Goal: Task Accomplishment & Management: Manage account settings

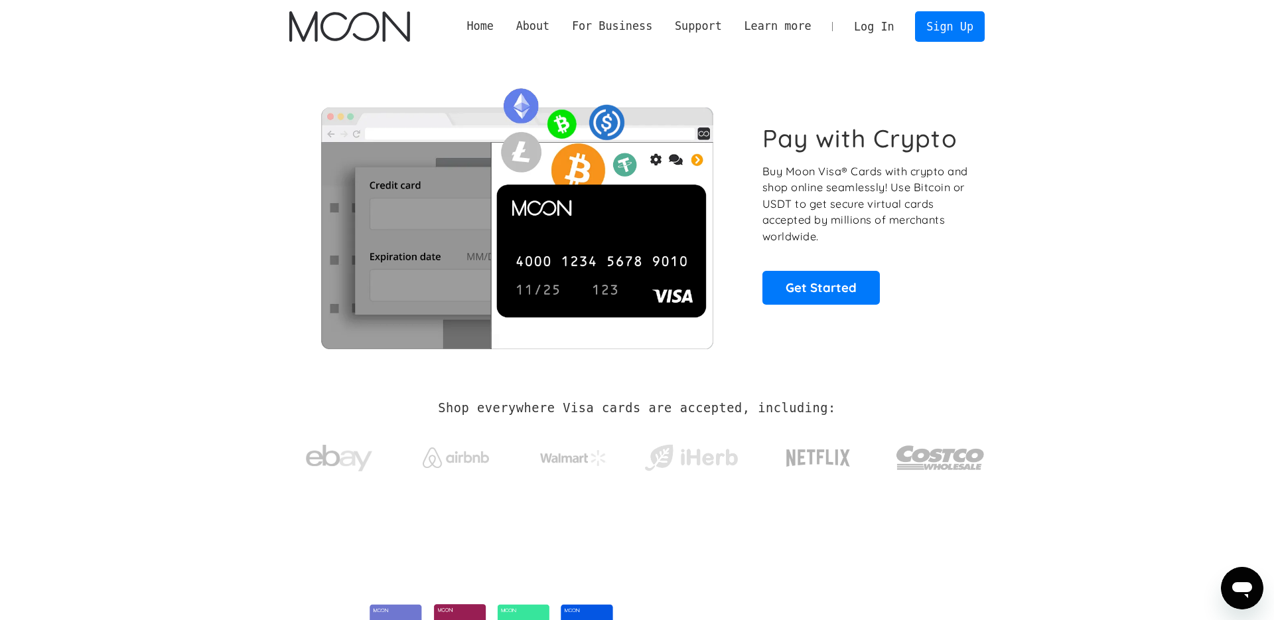
click at [883, 21] on link "Log In" at bounding box center [874, 26] width 62 height 29
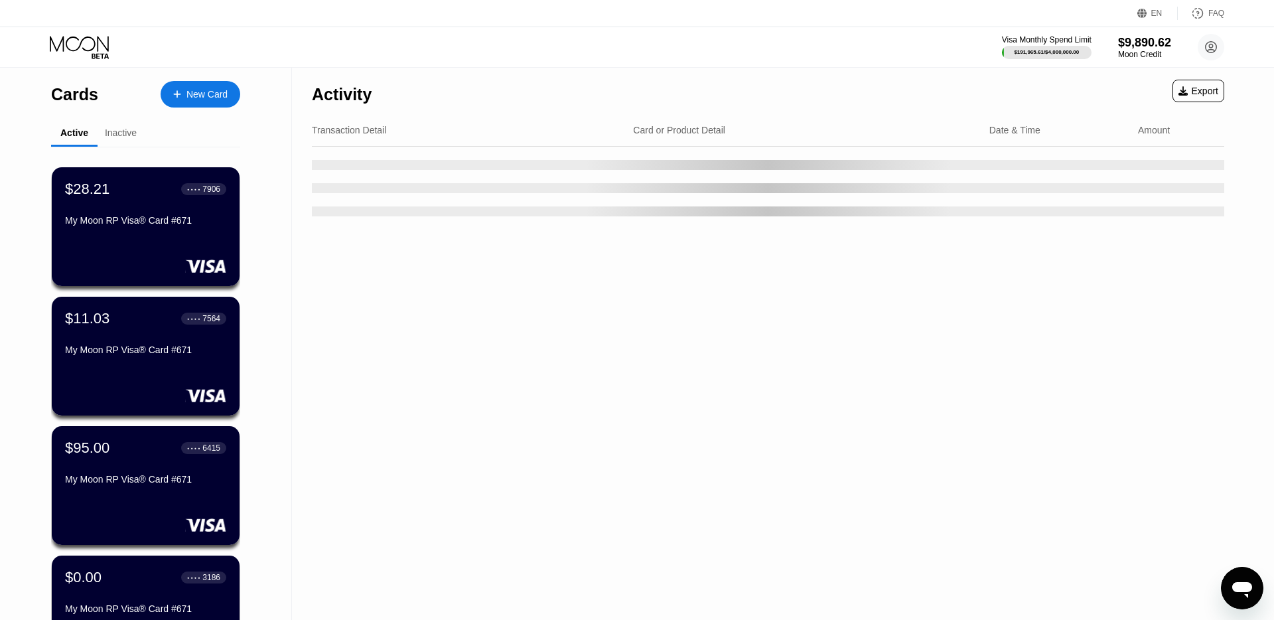
click at [1206, 13] on div "FAQ" at bounding box center [1201, 13] width 46 height 13
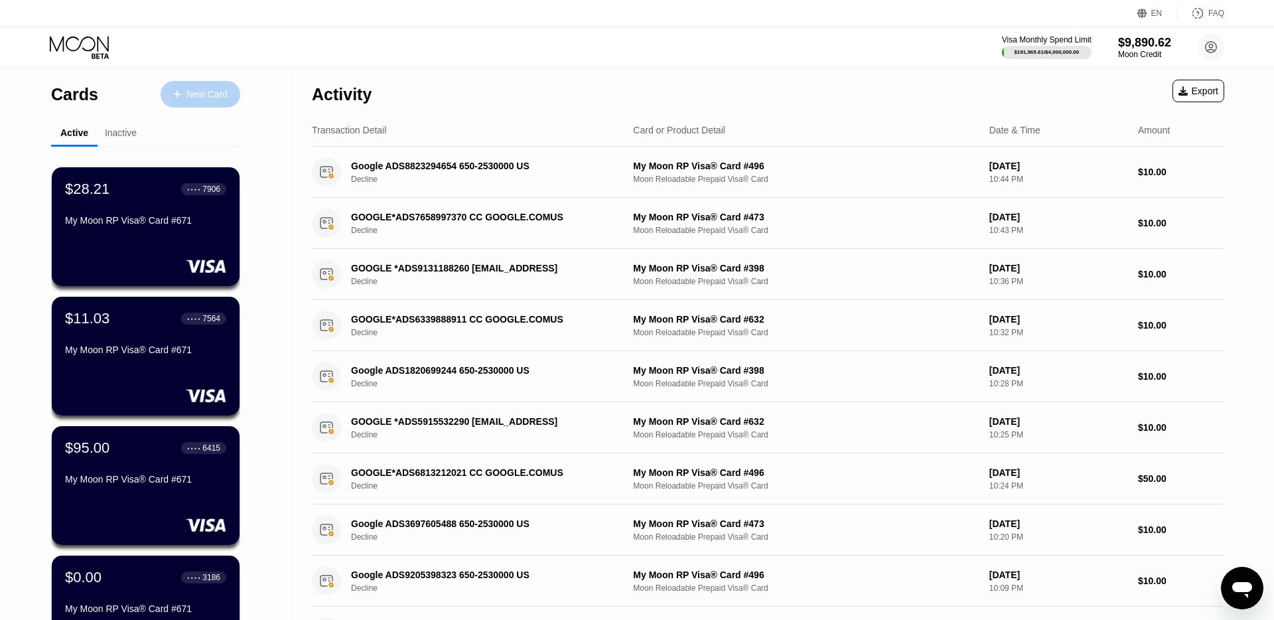
click at [227, 82] on div "New Card" at bounding box center [201, 94] width 80 height 27
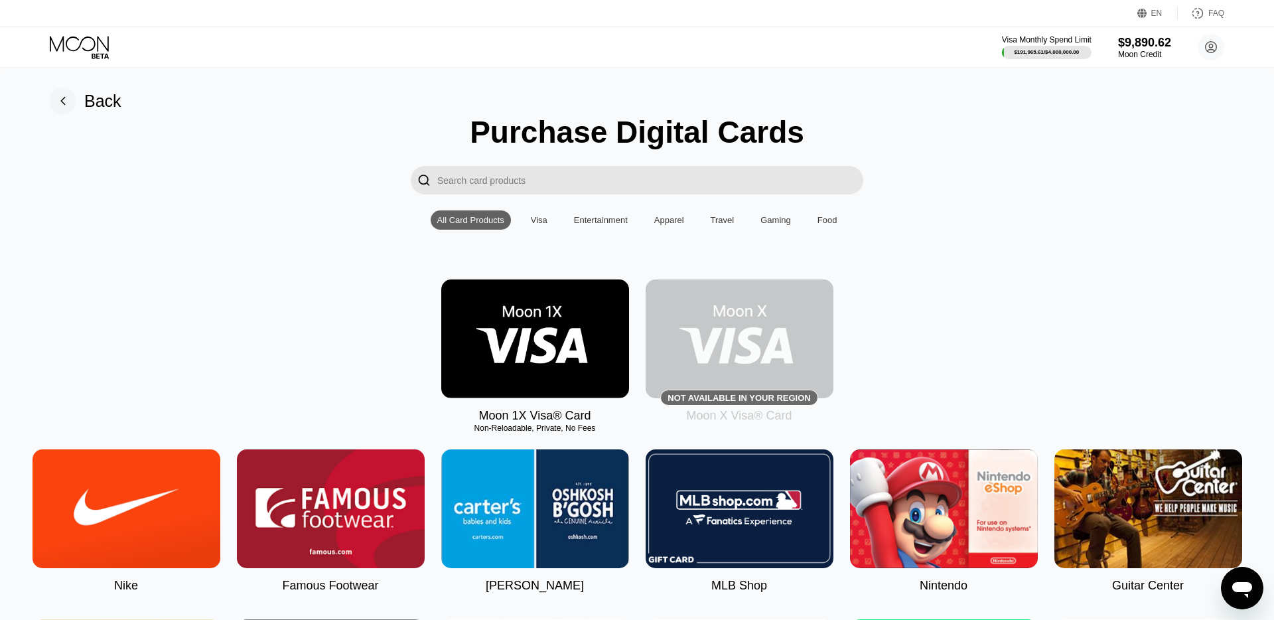
click at [713, 366] on img at bounding box center [740, 338] width 188 height 119
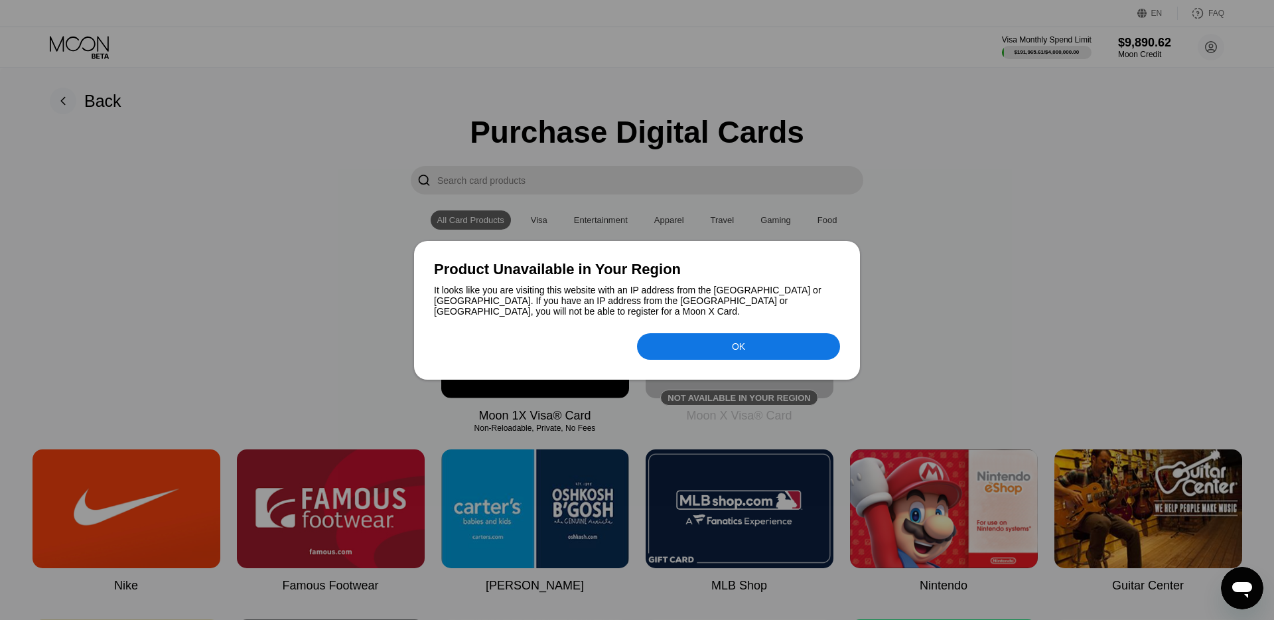
click at [690, 336] on div "OK" at bounding box center [738, 346] width 203 height 27
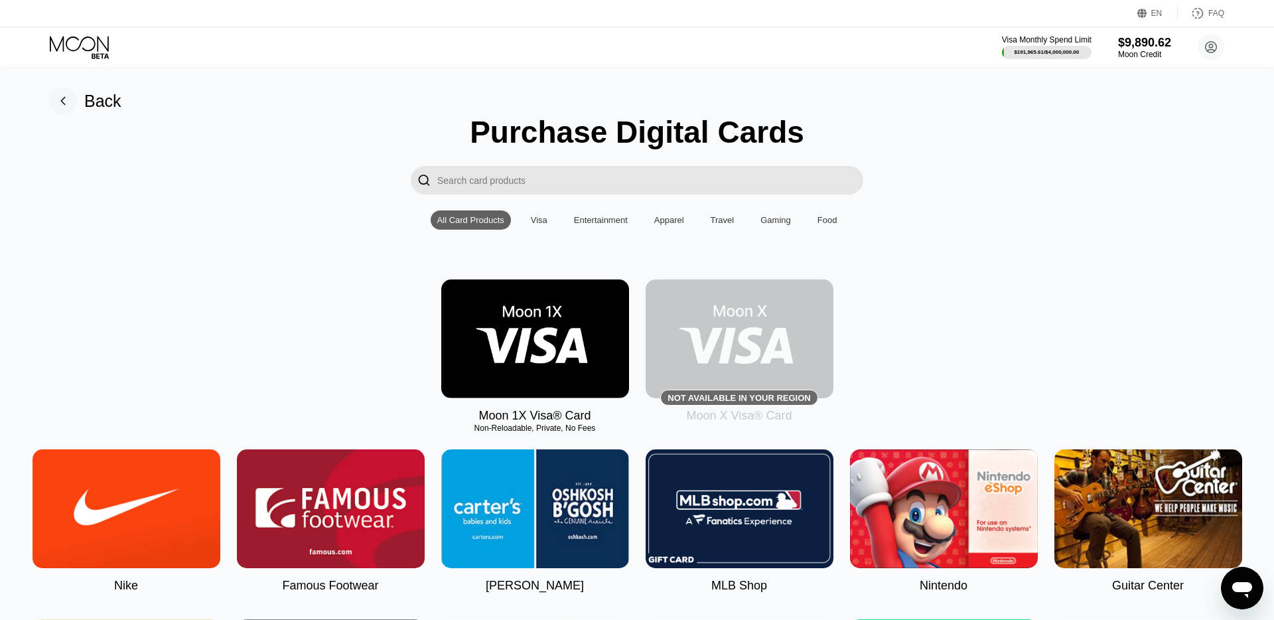
click at [538, 354] on img at bounding box center [535, 338] width 188 height 119
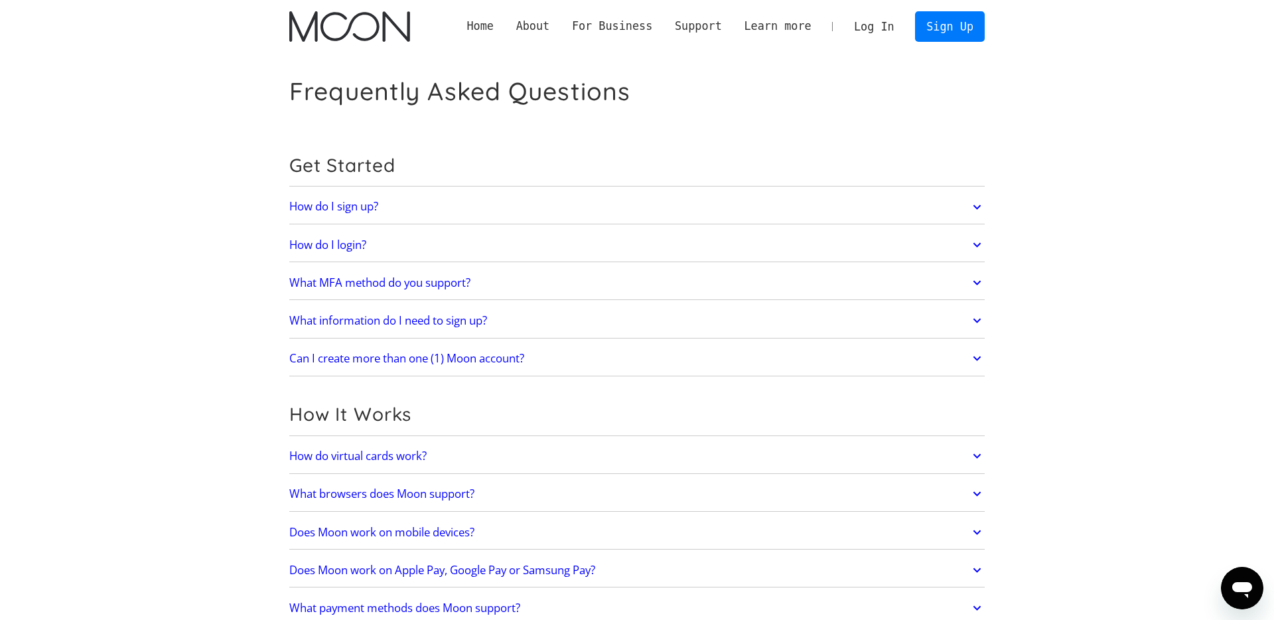
scroll to position [751, 0]
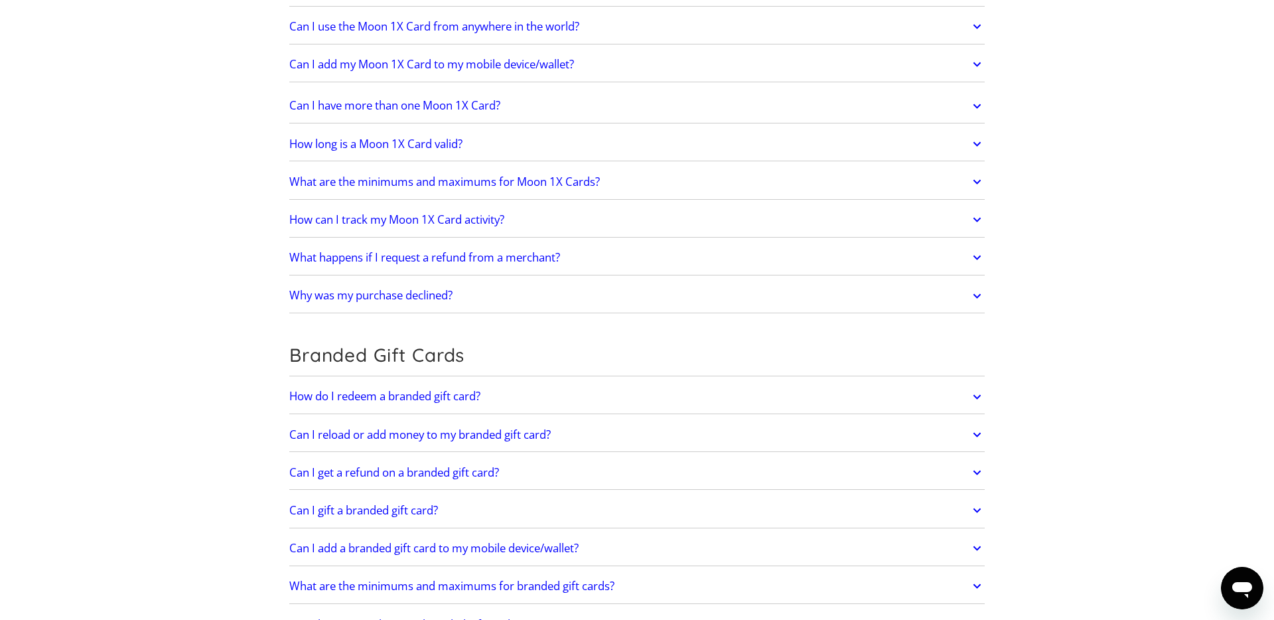
scroll to position [2319, 0]
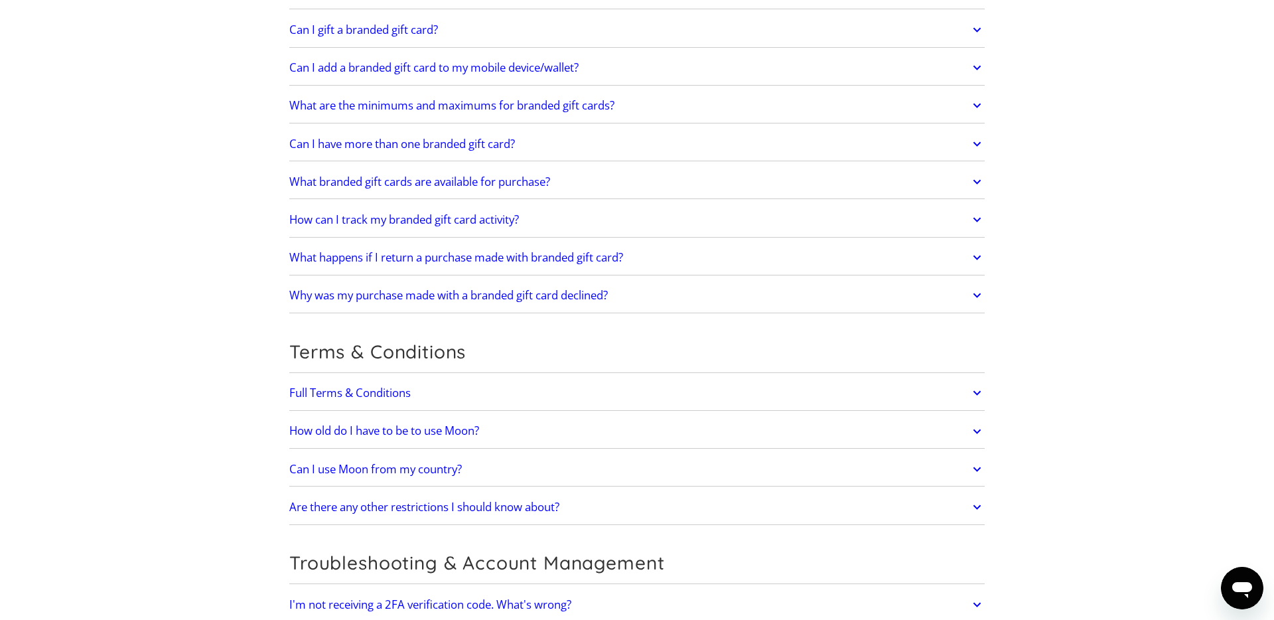
click at [580, 473] on link "Can I use Moon from my country?" at bounding box center [636, 469] width 695 height 28
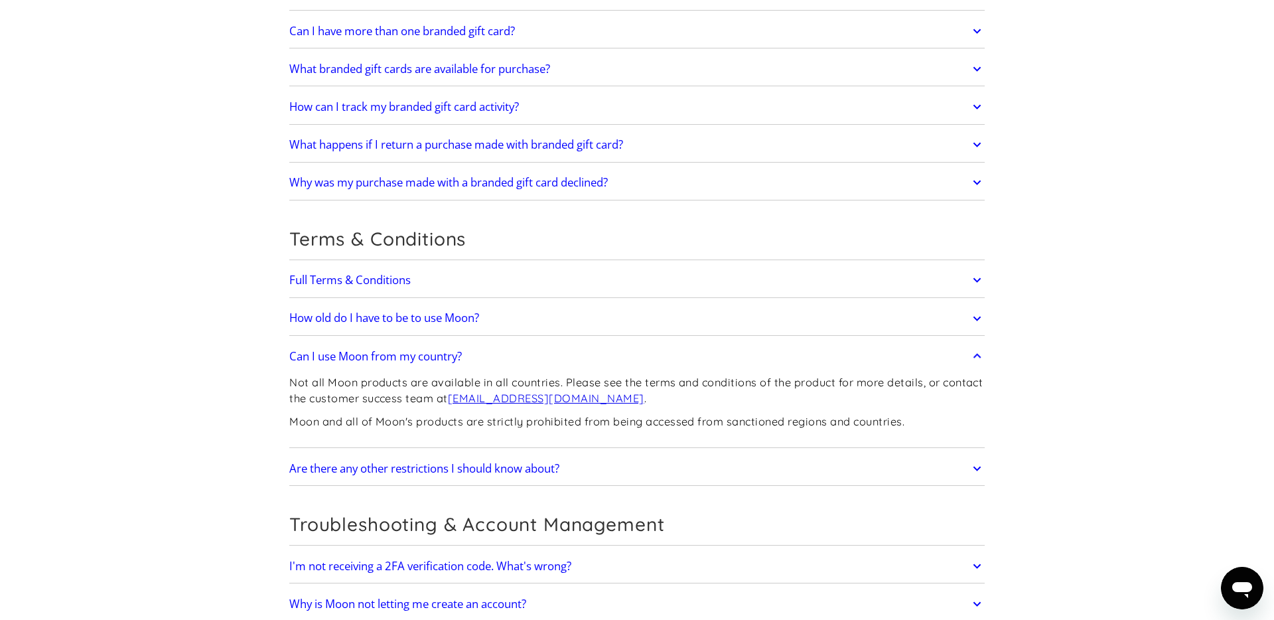
scroll to position [2442, 0]
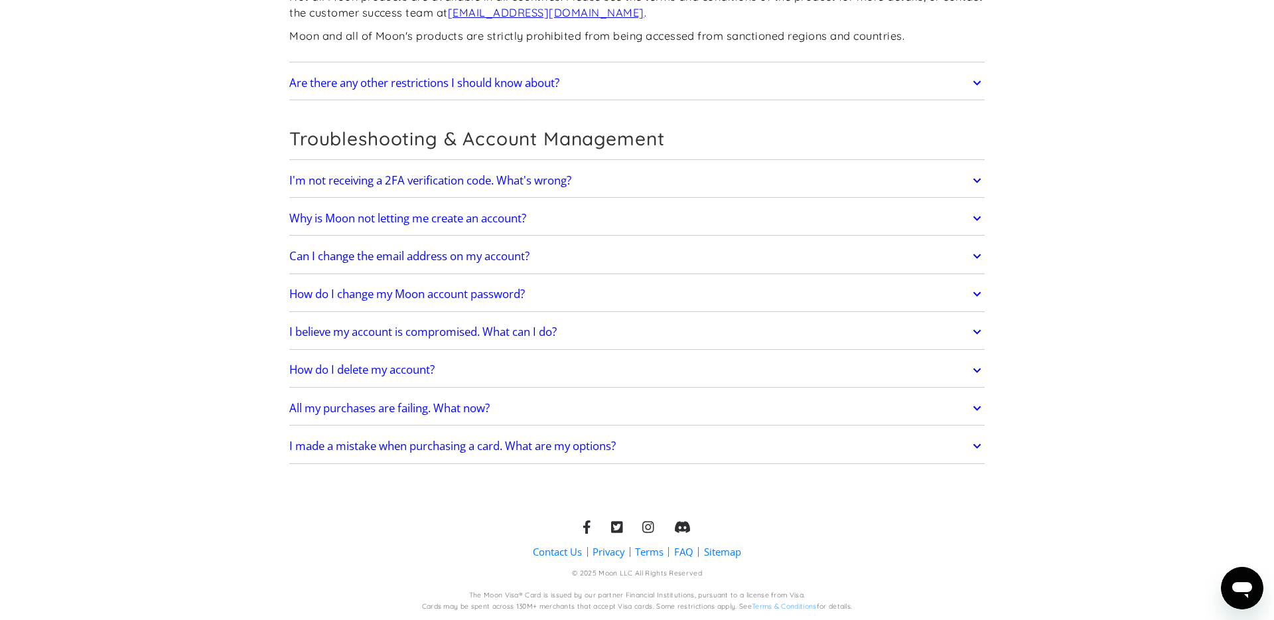
scroll to position [2818, 0]
click at [641, 549] on link "Terms" at bounding box center [649, 551] width 29 height 14
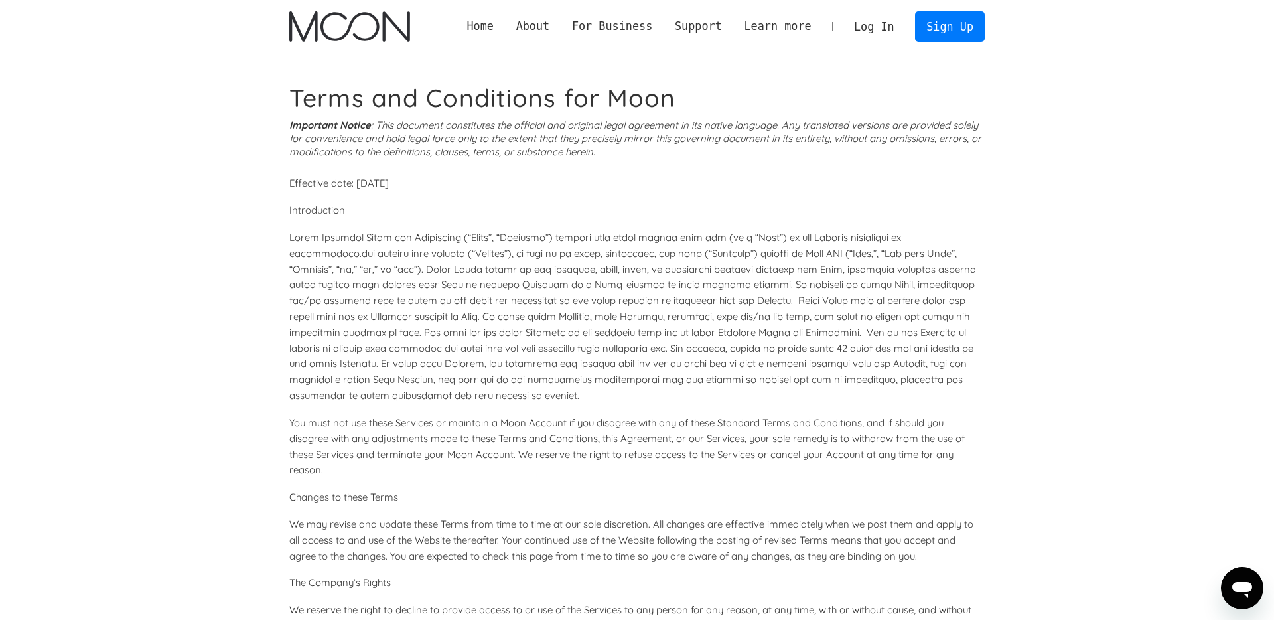
scroll to position [3984, 0]
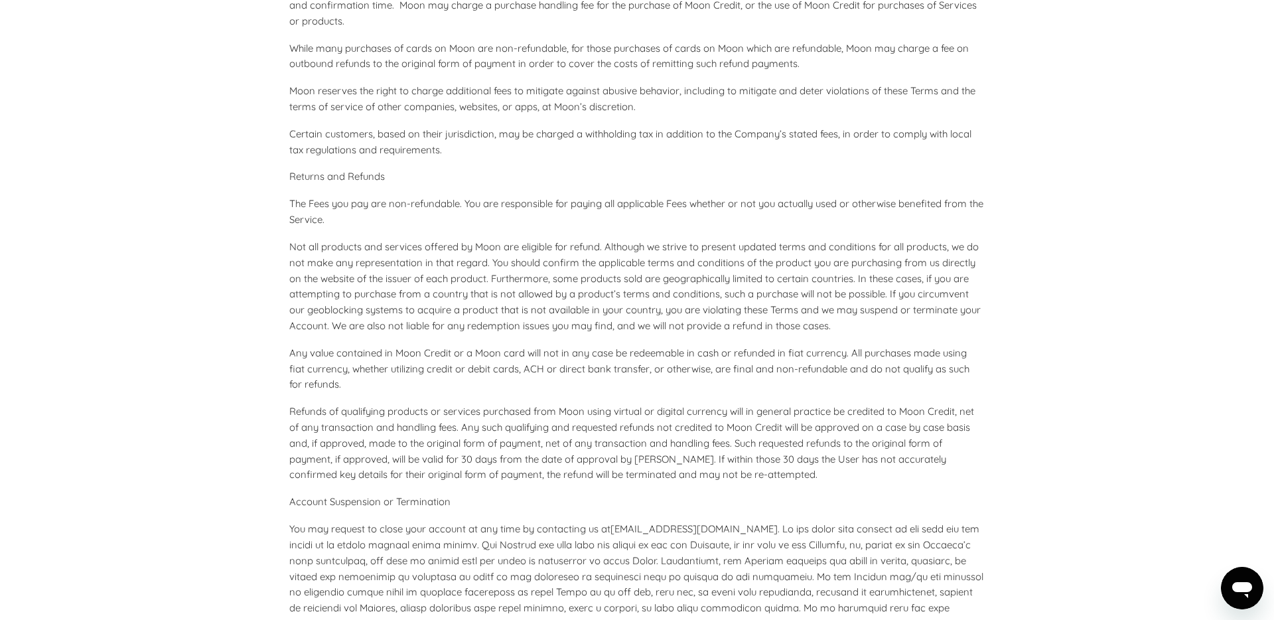
click at [605, 445] on p "Refunds of qualifying products or services purchased from Moon using virtual or…" at bounding box center [636, 442] width 695 height 79
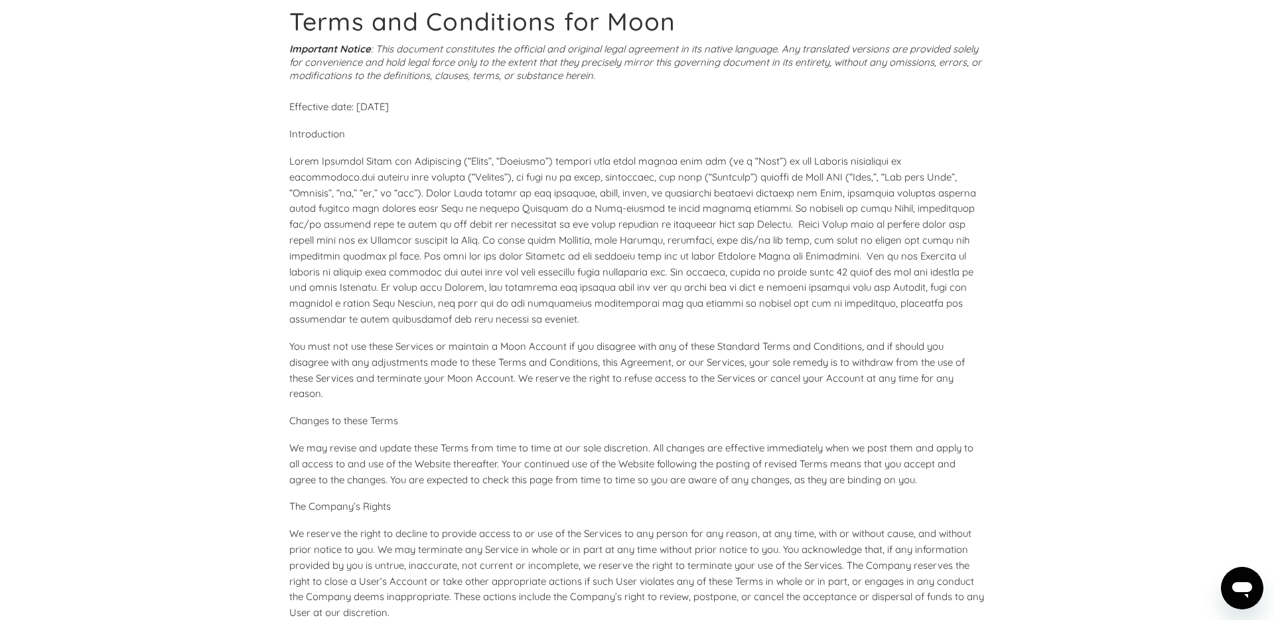
scroll to position [0, 0]
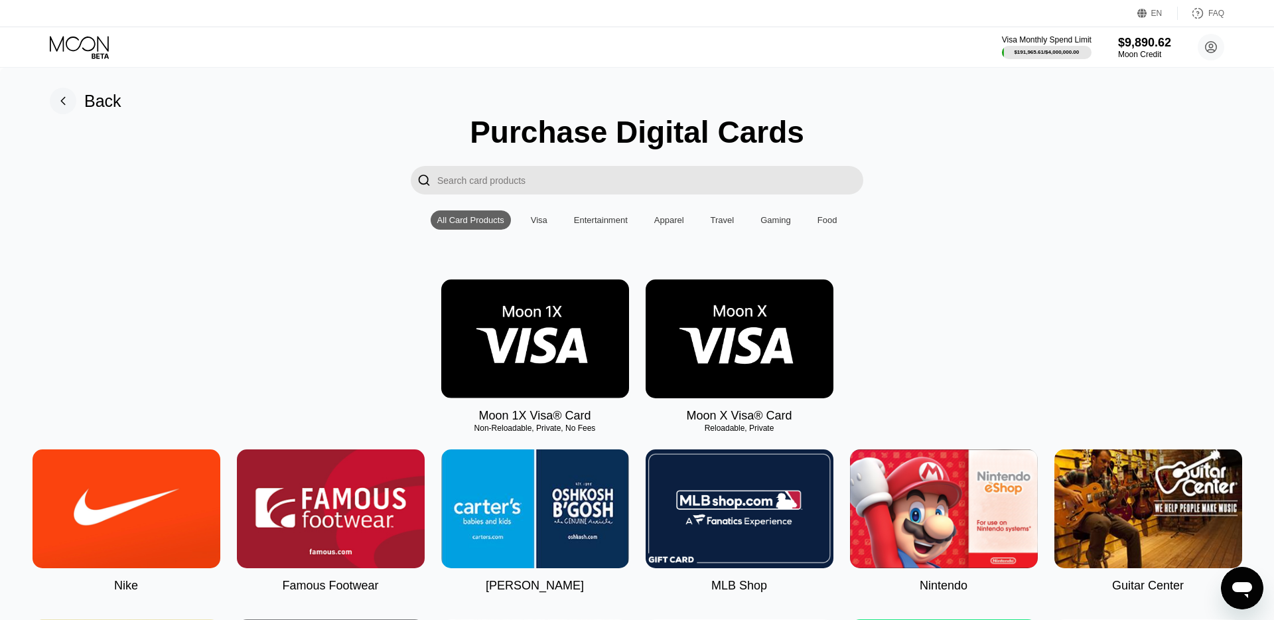
click at [800, 383] on img at bounding box center [740, 338] width 188 height 119
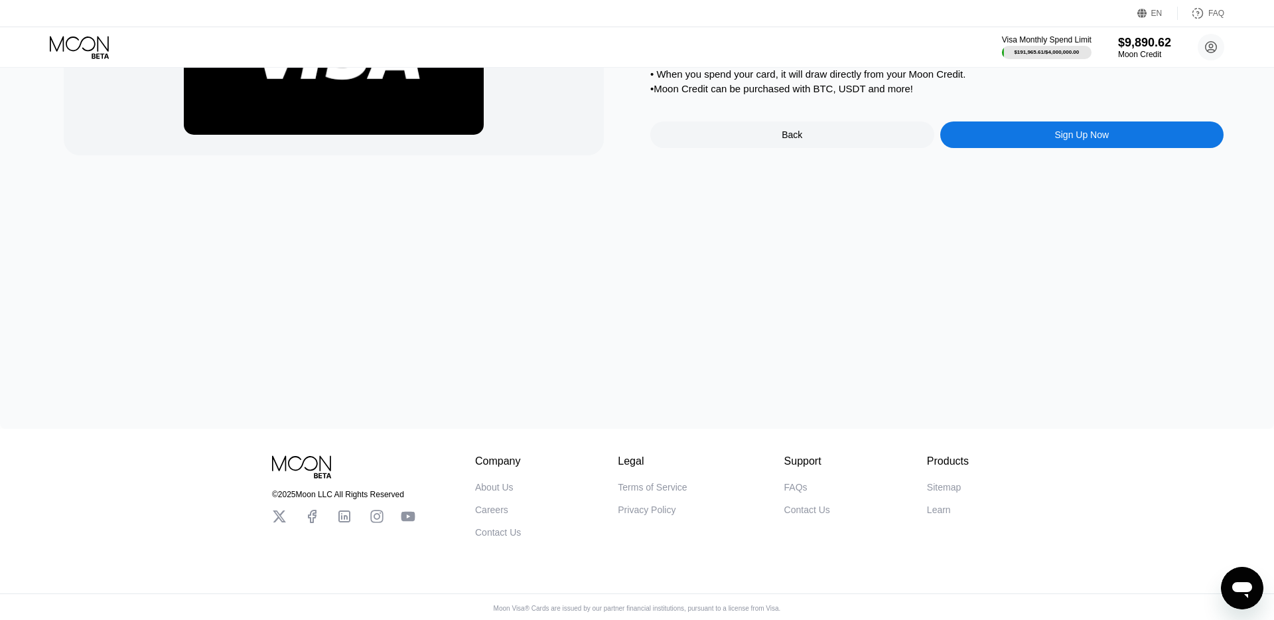
scroll to position [196, 0]
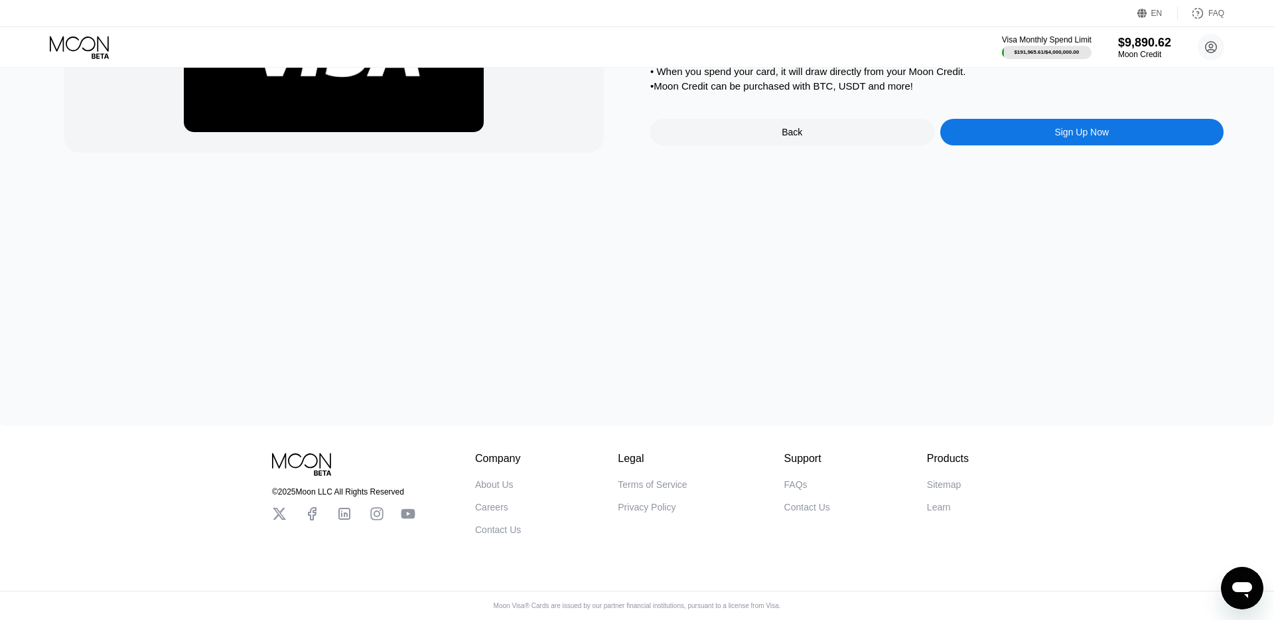
click at [1007, 143] on div "Sign Up Now" at bounding box center [1082, 132] width 284 height 27
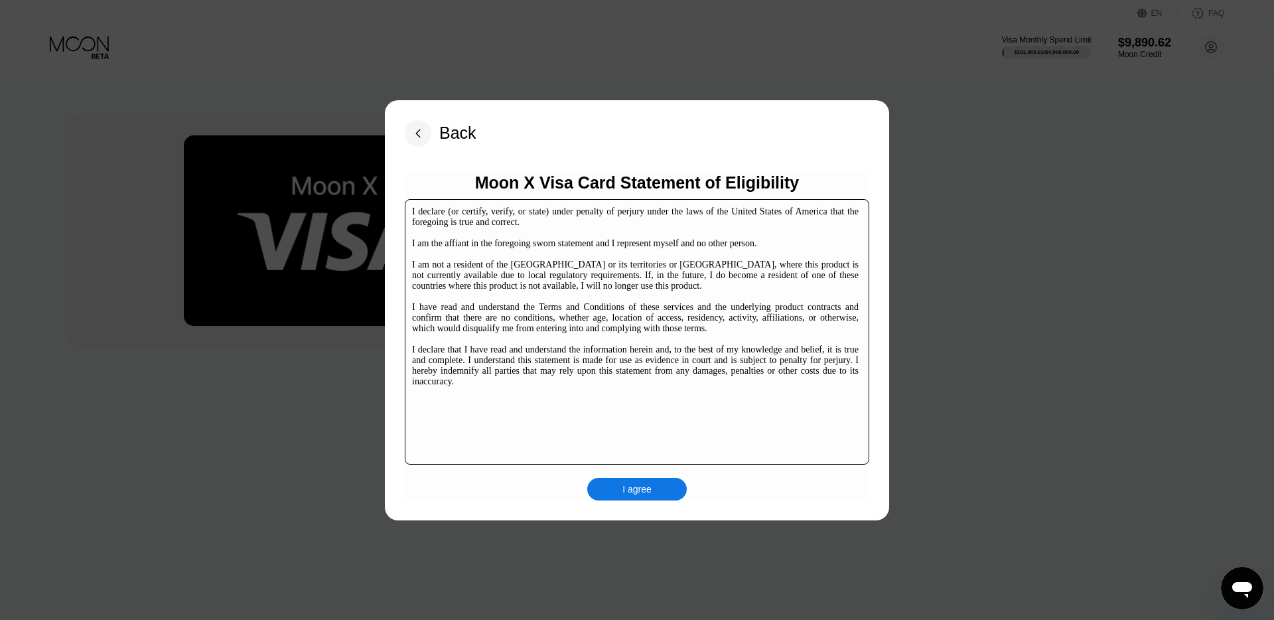
click at [645, 490] on div "I agree" at bounding box center [636, 489] width 29 height 12
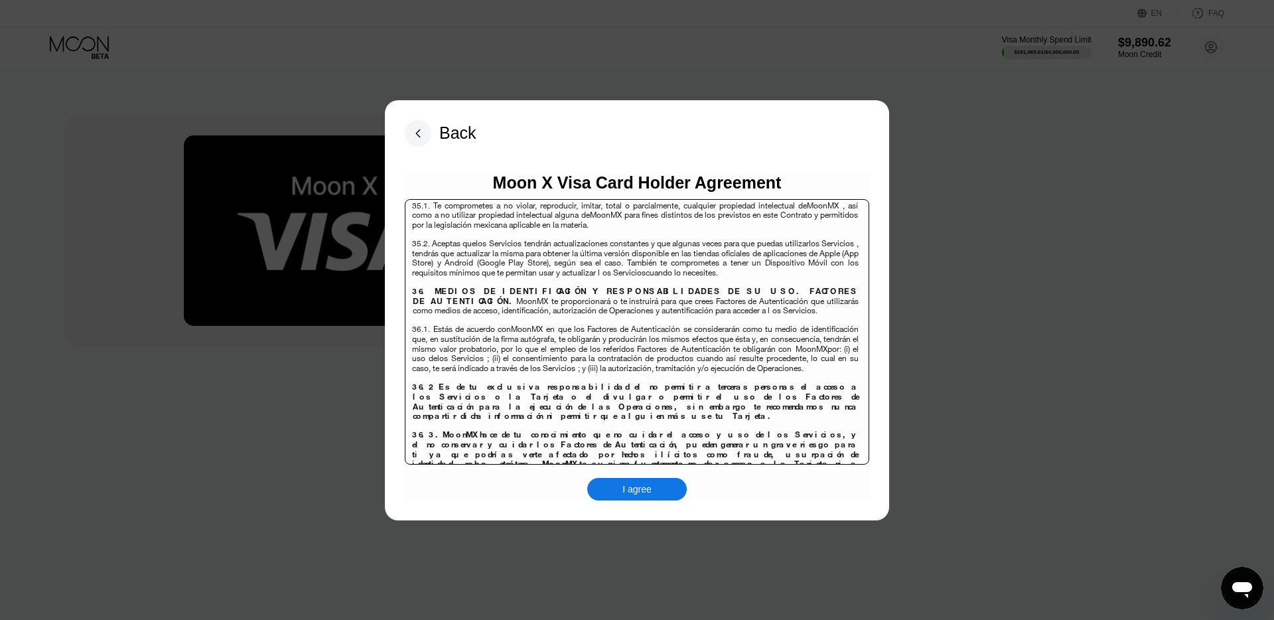
scroll to position [5808, 0]
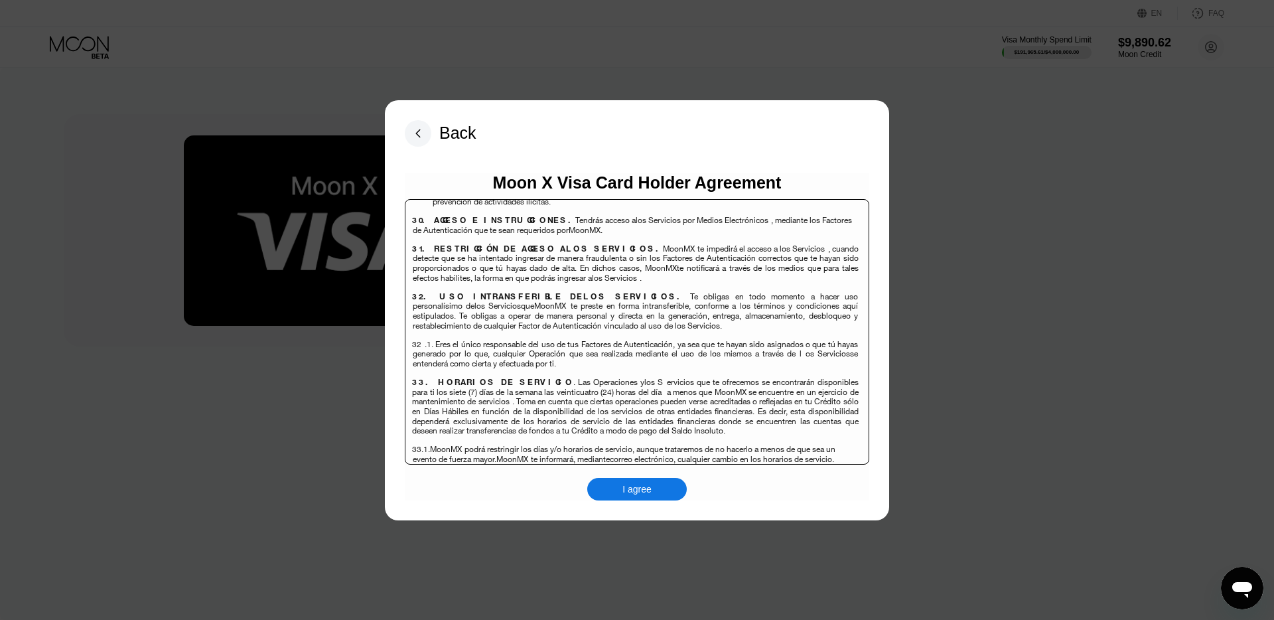
click at [638, 453] on span "correo electrónico" at bounding box center [642, 458] width 64 height 11
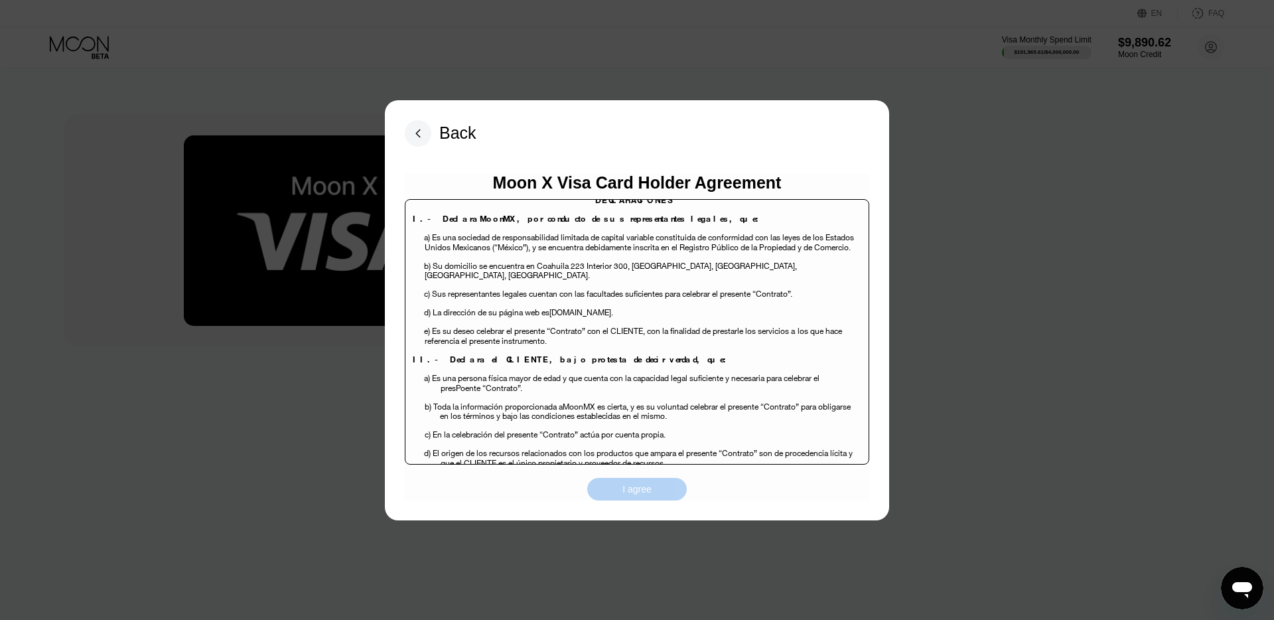
click at [646, 492] on div "I agree" at bounding box center [636, 489] width 29 height 12
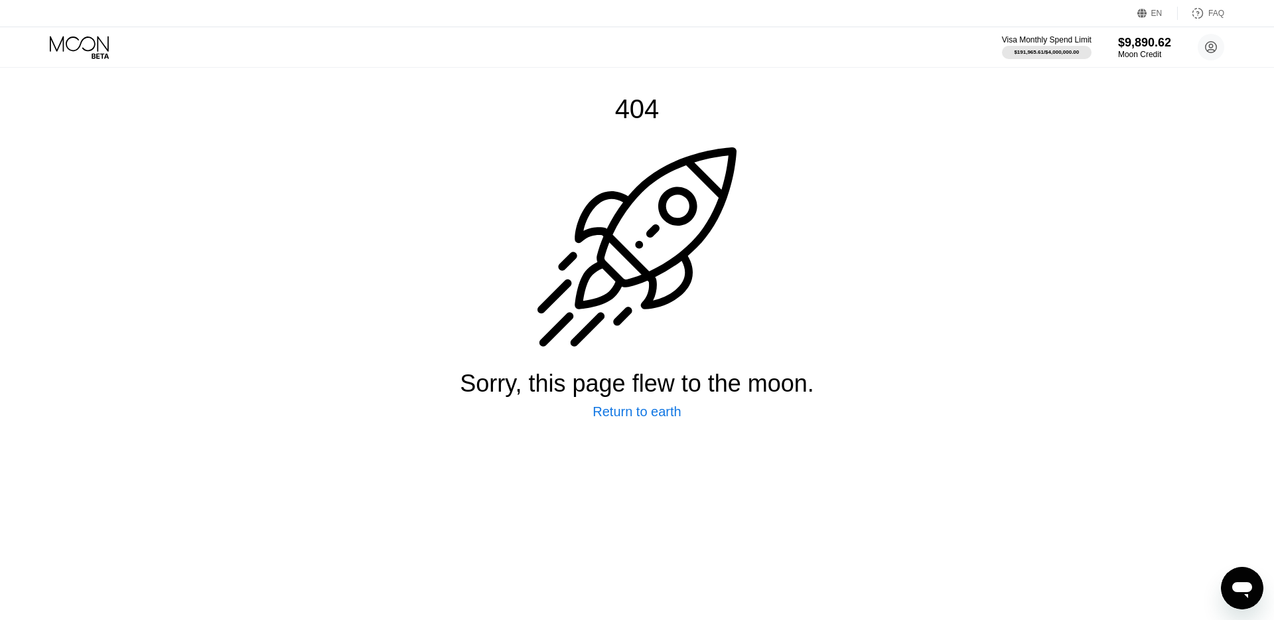
click at [78, 41] on icon at bounding box center [81, 47] width 62 height 23
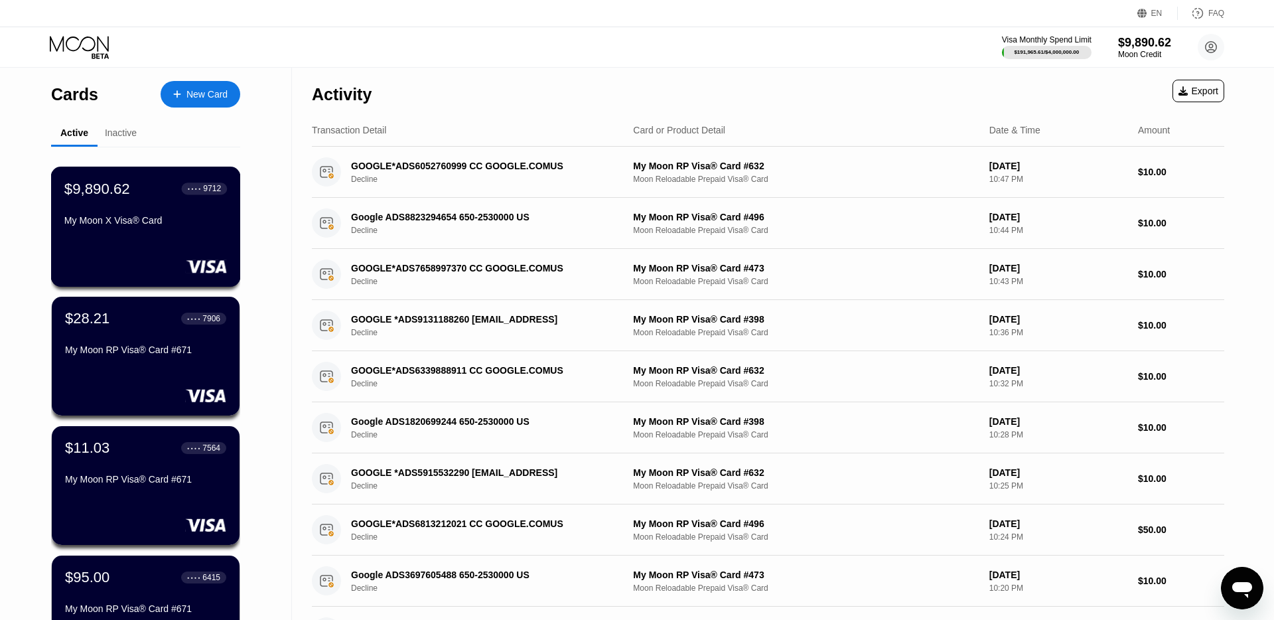
click at [133, 220] on div "My Moon X Visa® Card" at bounding box center [145, 220] width 163 height 11
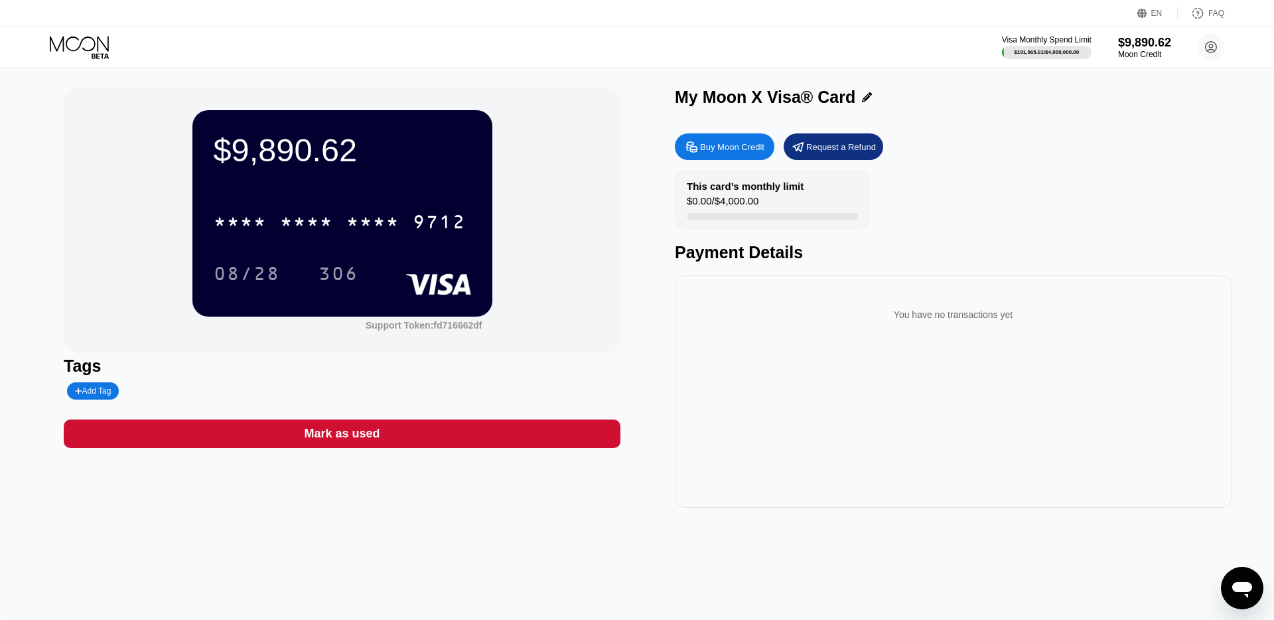
click at [928, 102] on div "My Moon X Visa® Card" at bounding box center [953, 97] width 557 height 19
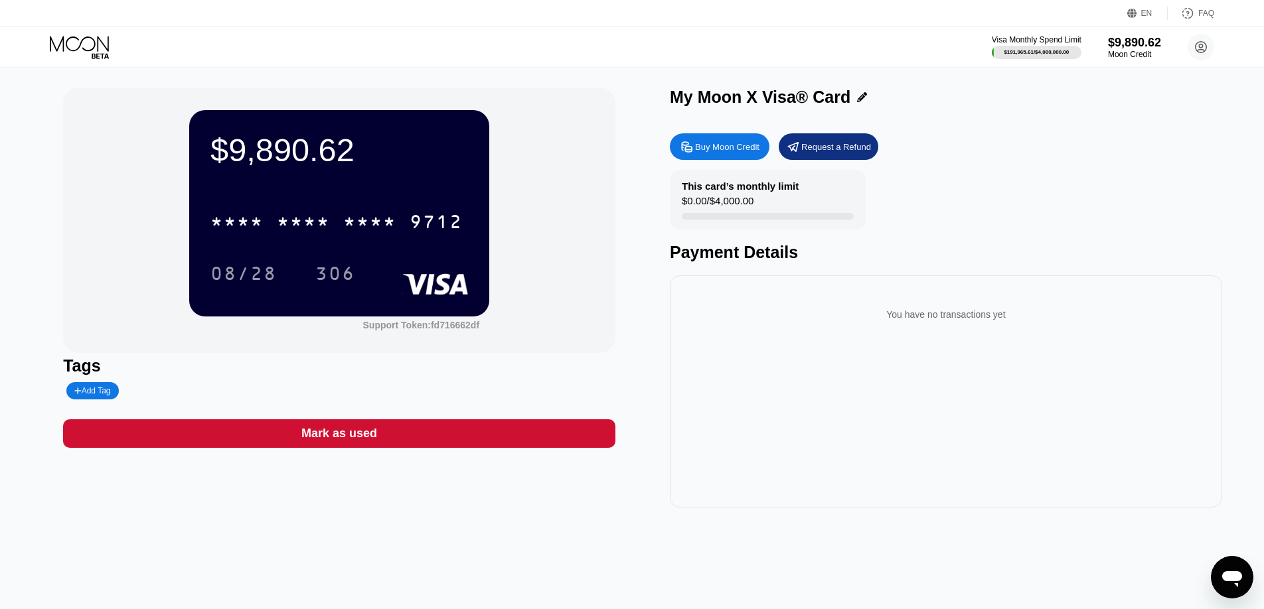
click at [188, 23] on div "EN Language Select an item Save FAQ" at bounding box center [632, 13] width 1264 height 27
click at [94, 38] on icon at bounding box center [81, 47] width 62 height 23
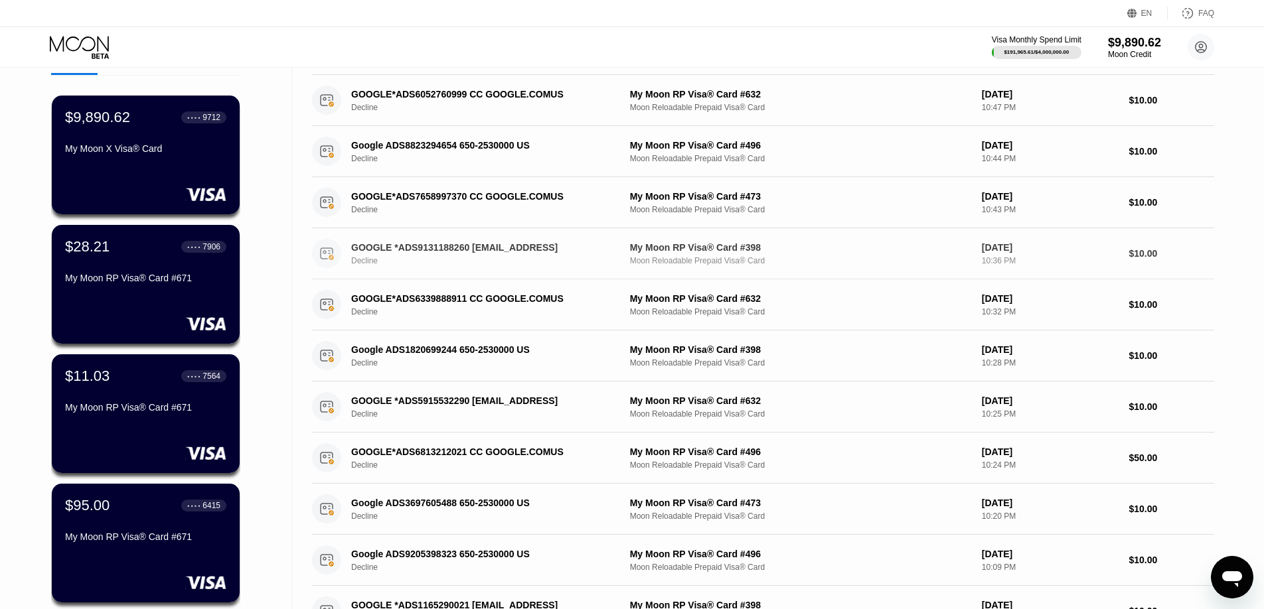
scroll to position [84, 0]
